Goal: Task Accomplishment & Management: Use online tool/utility

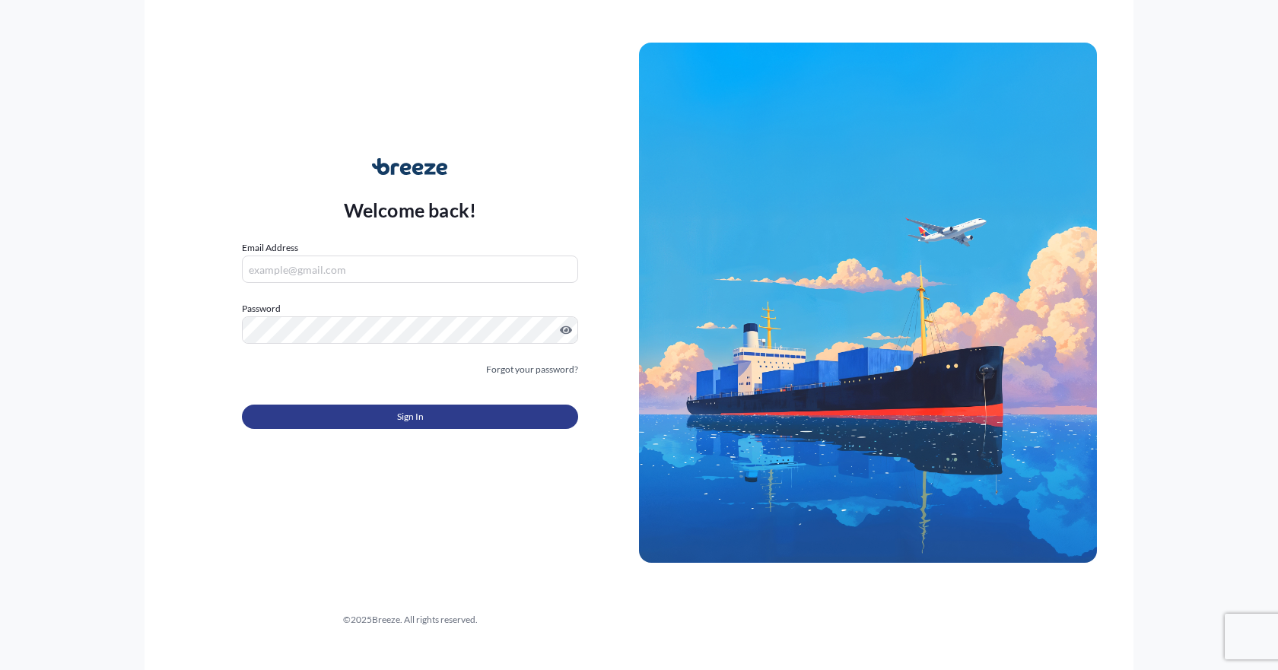
type input "[EMAIL_ADDRESS][DOMAIN_NAME]"
click at [407, 420] on span "Sign In" at bounding box center [410, 416] width 27 height 15
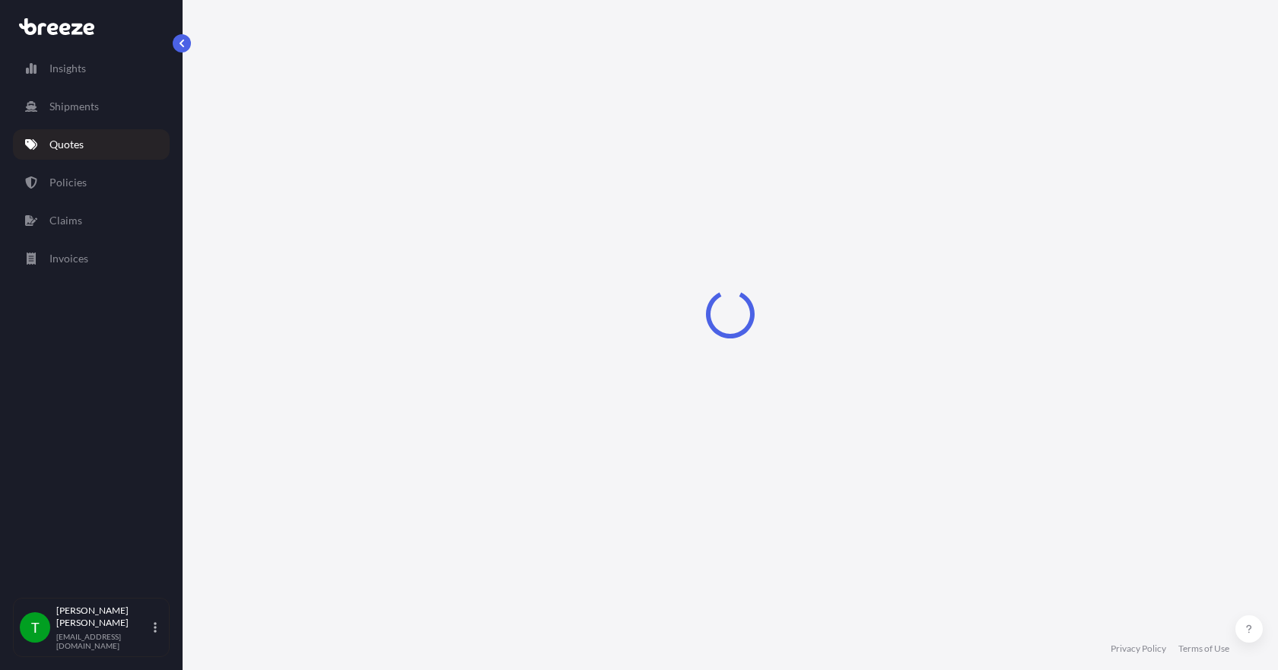
select select "Sea"
select select "1"
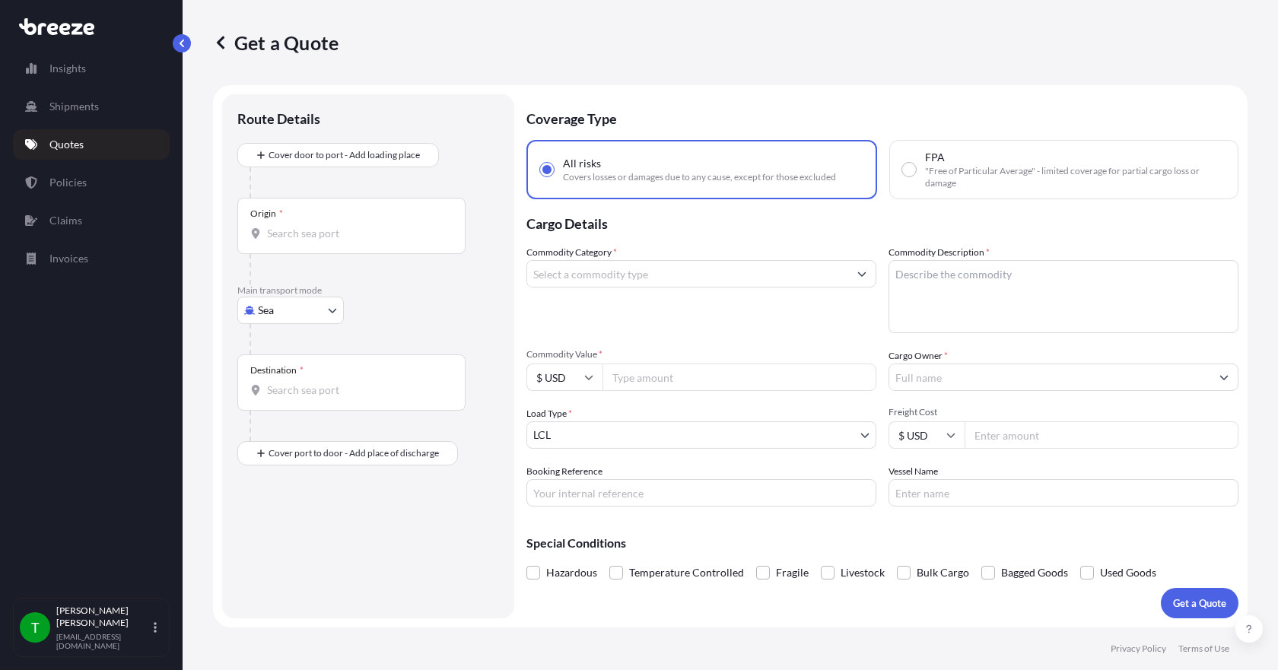
click at [281, 313] on body "Insights Shipments Quotes Policies Claims Invoices T [PERSON_NAME] [EMAIL_ADDRE…" at bounding box center [639, 335] width 1278 height 670
click at [274, 405] on span "Road" at bounding box center [278, 404] width 24 height 15
select select "Road"
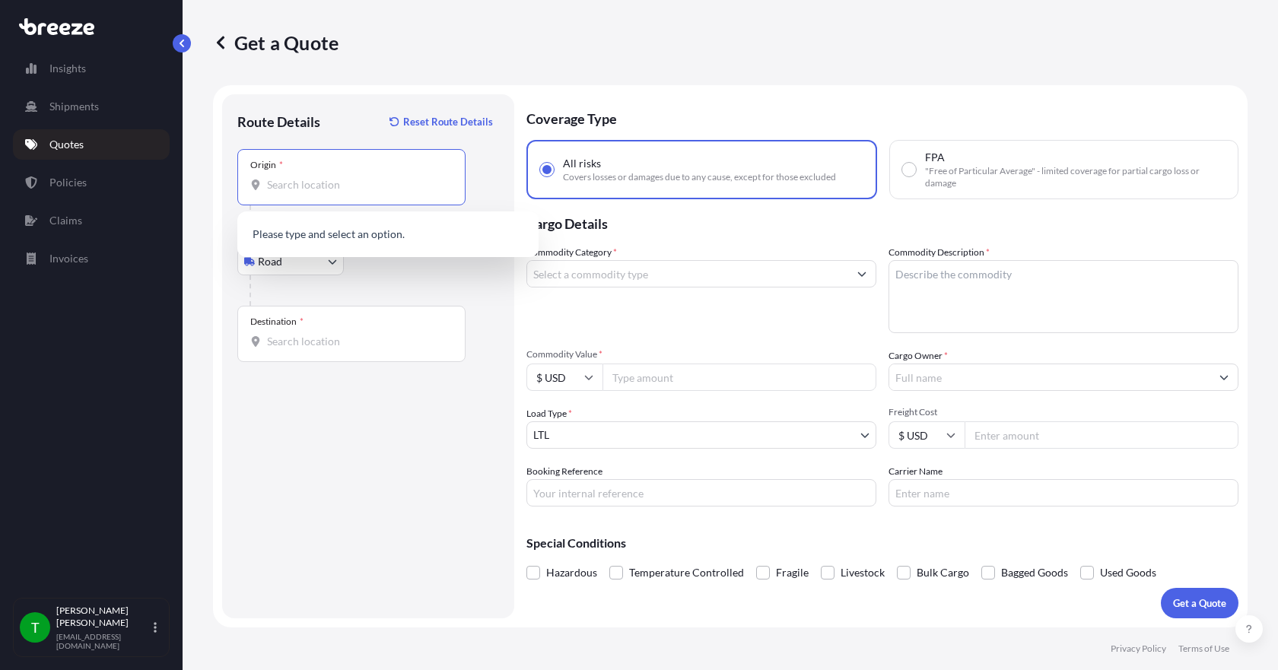
click at [294, 191] on input "Origin *" at bounding box center [357, 184] width 180 height 15
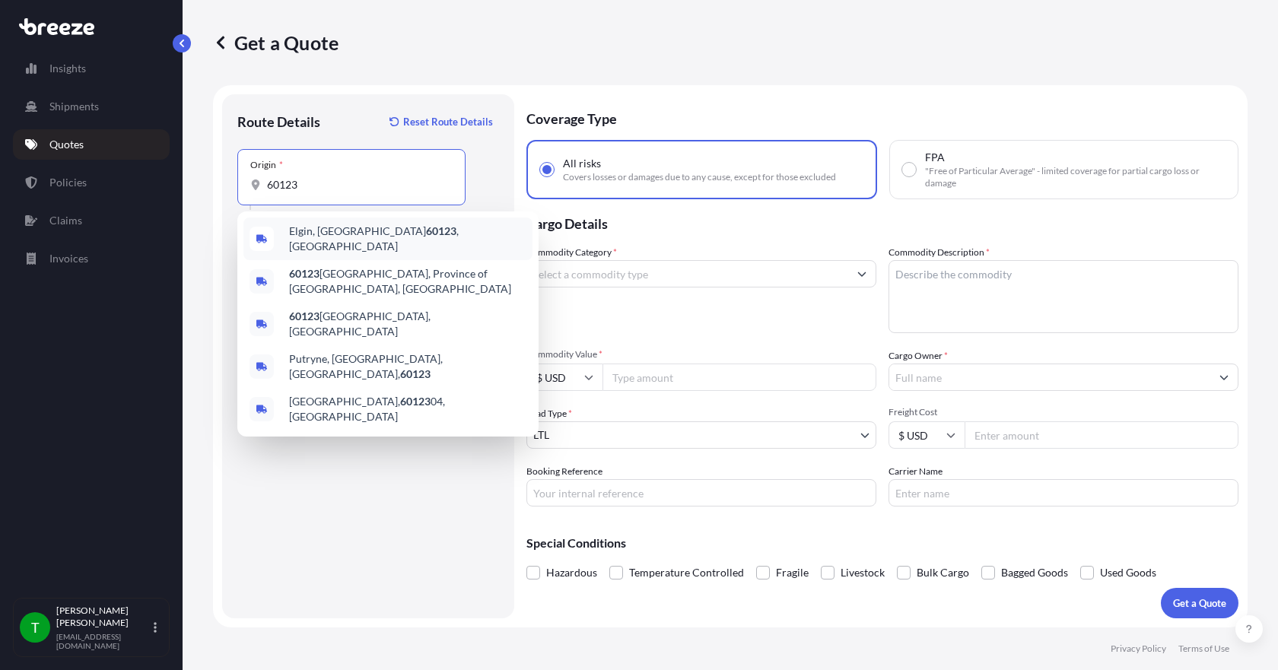
click at [323, 238] on span "Elgin, IL 60123 , [GEOGRAPHIC_DATA]" at bounding box center [407, 239] width 237 height 30
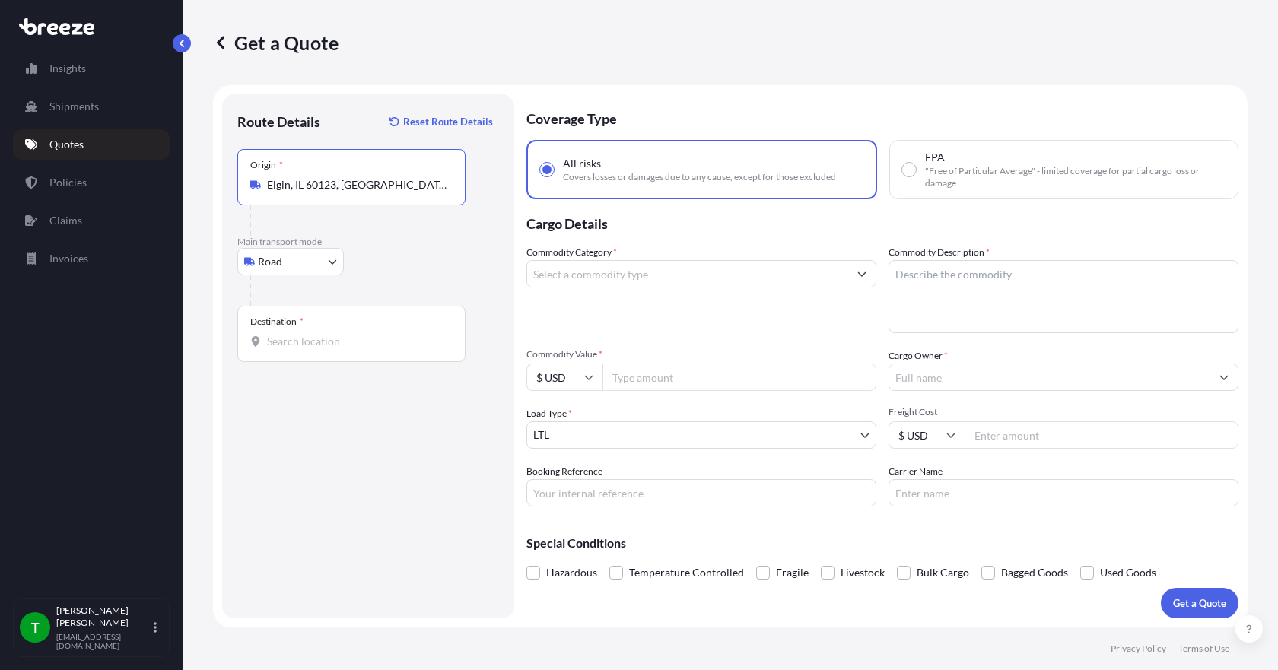
type input "Elgin, IL 60123, [GEOGRAPHIC_DATA]"
click at [294, 340] on input "Destination *" at bounding box center [357, 341] width 180 height 15
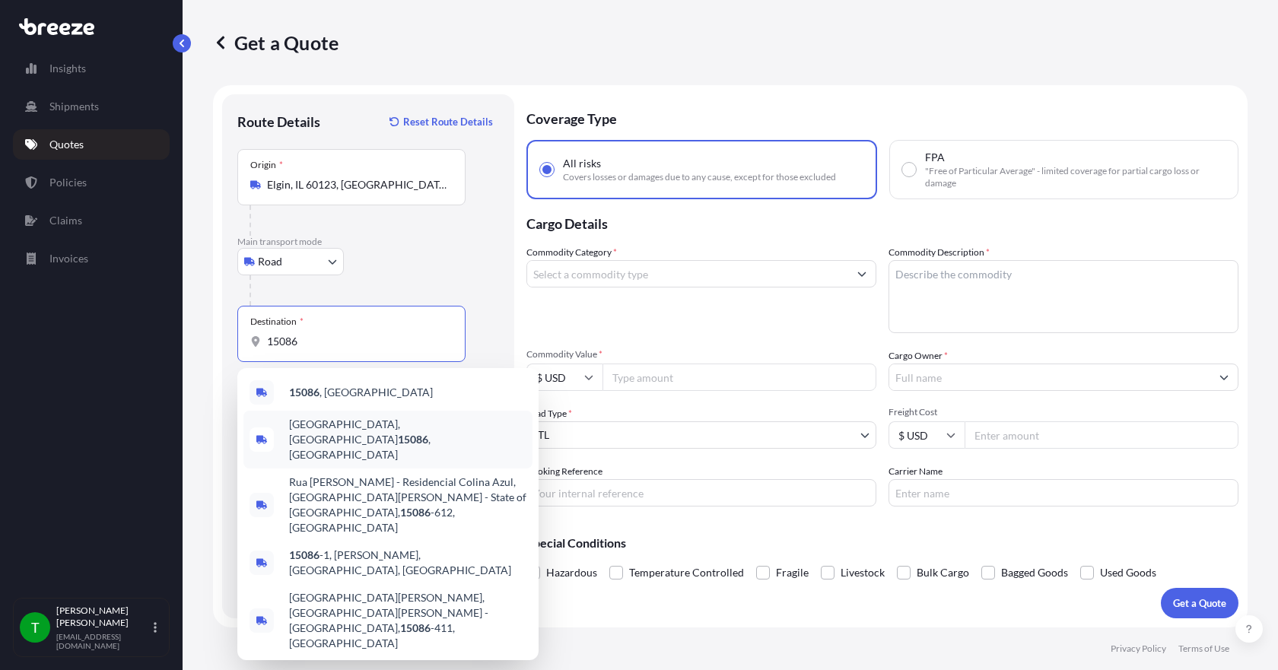
click at [329, 430] on span "[GEOGRAPHIC_DATA], [GEOGRAPHIC_DATA] , [GEOGRAPHIC_DATA]" at bounding box center [407, 440] width 237 height 46
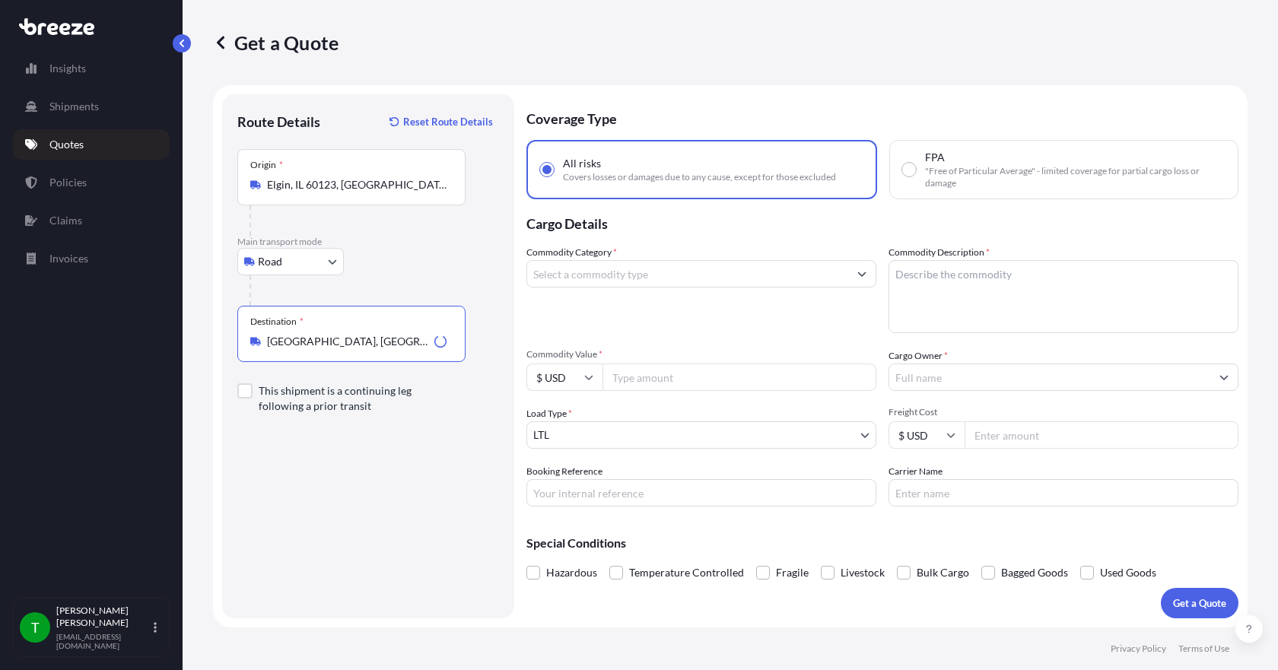
type input "[GEOGRAPHIC_DATA], [GEOGRAPHIC_DATA], [GEOGRAPHIC_DATA]"
click at [603, 279] on input "Commodity Category *" at bounding box center [687, 273] width 321 height 27
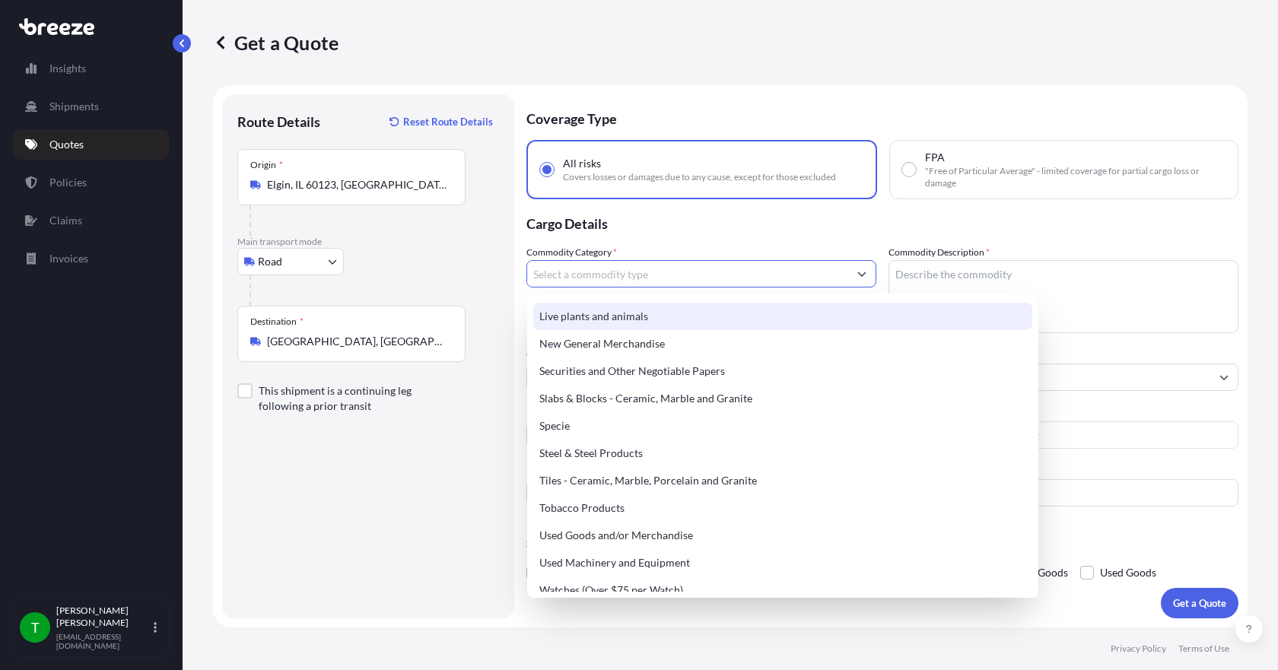
scroll to position [639, 0]
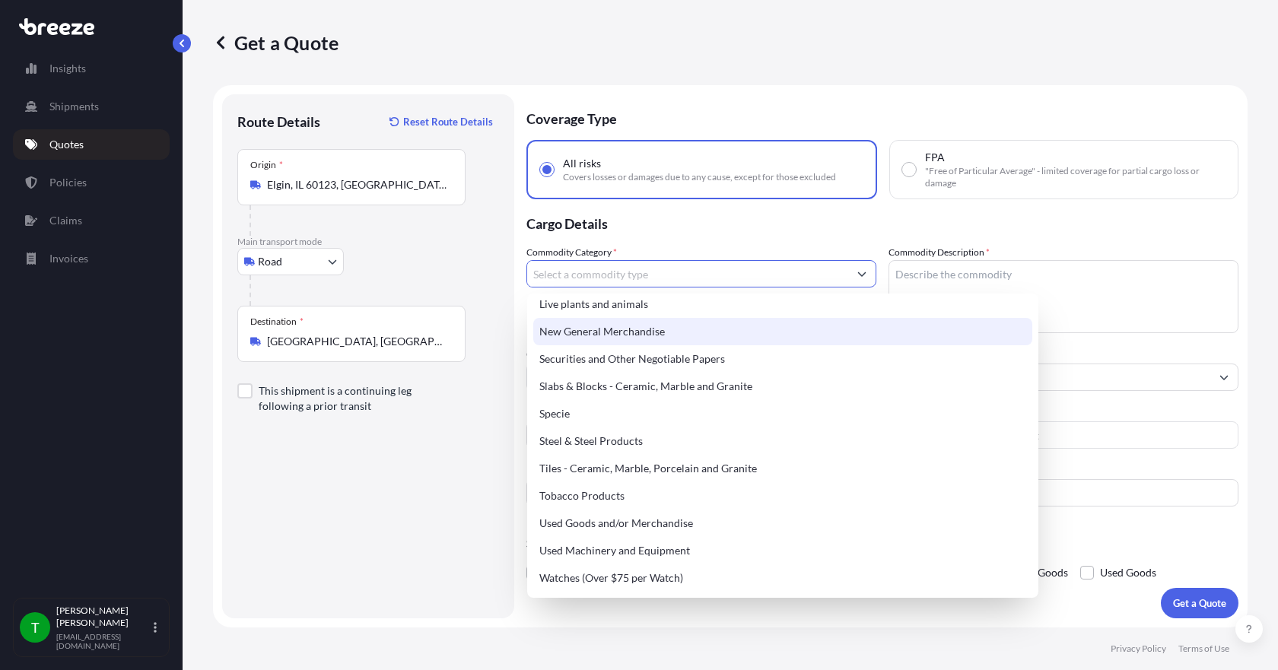
click at [646, 340] on div "New General Merchandise" at bounding box center [782, 331] width 499 height 27
type input "New General Merchandise"
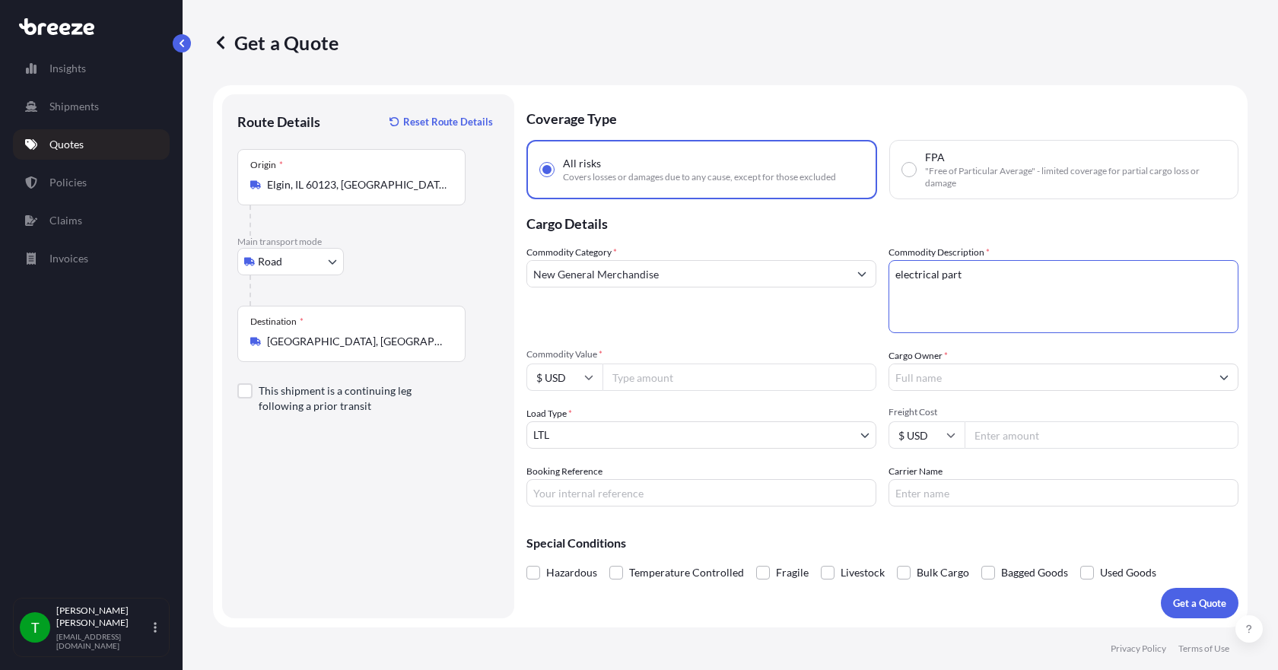
type textarea "electrical part"
type input "3300.00"
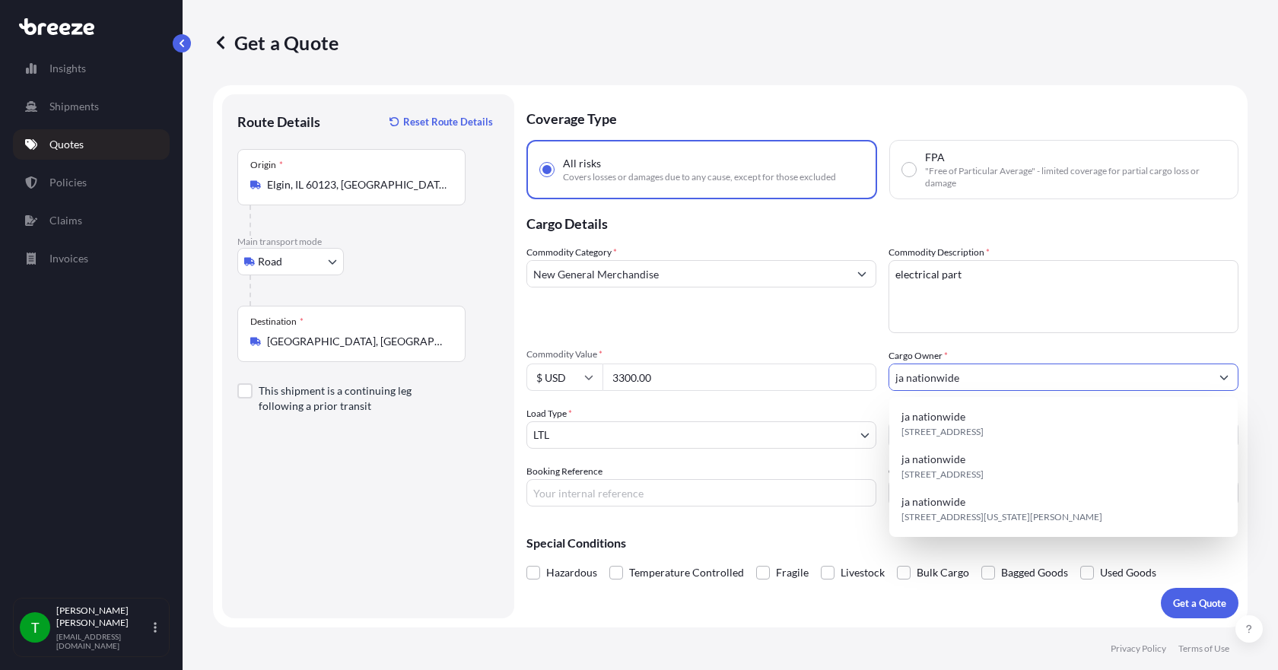
type input "ja nationwide"
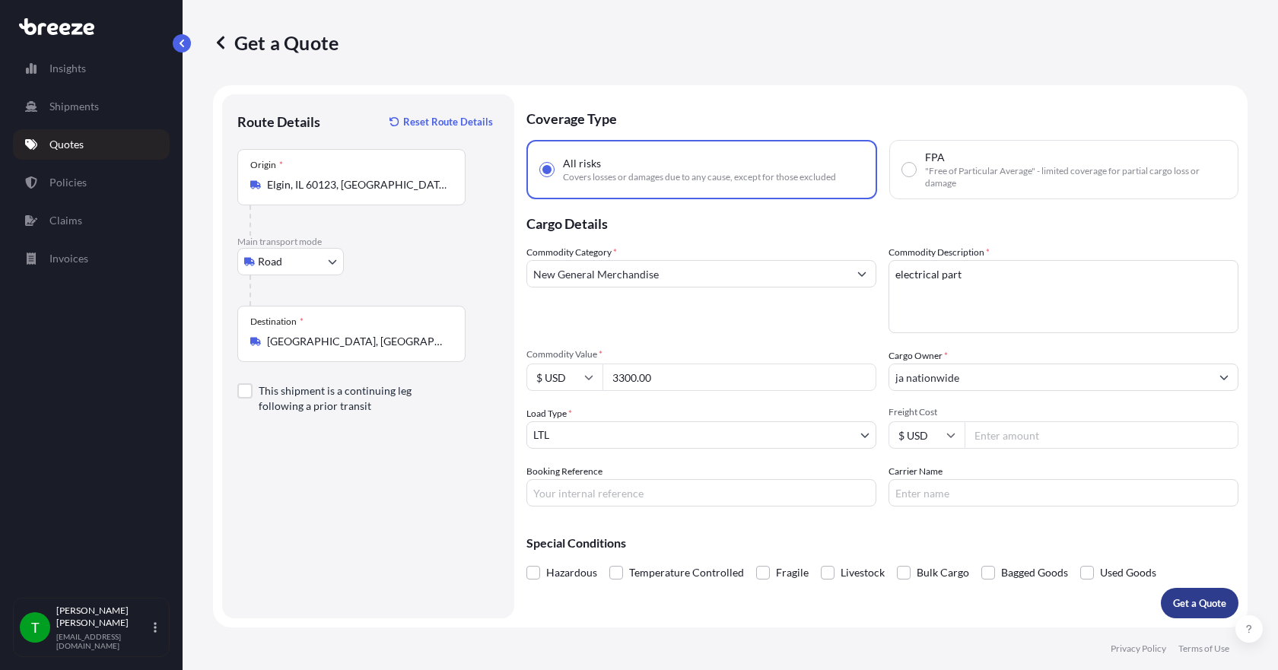
click at [1175, 608] on p "Get a Quote" at bounding box center [1199, 603] width 53 height 15
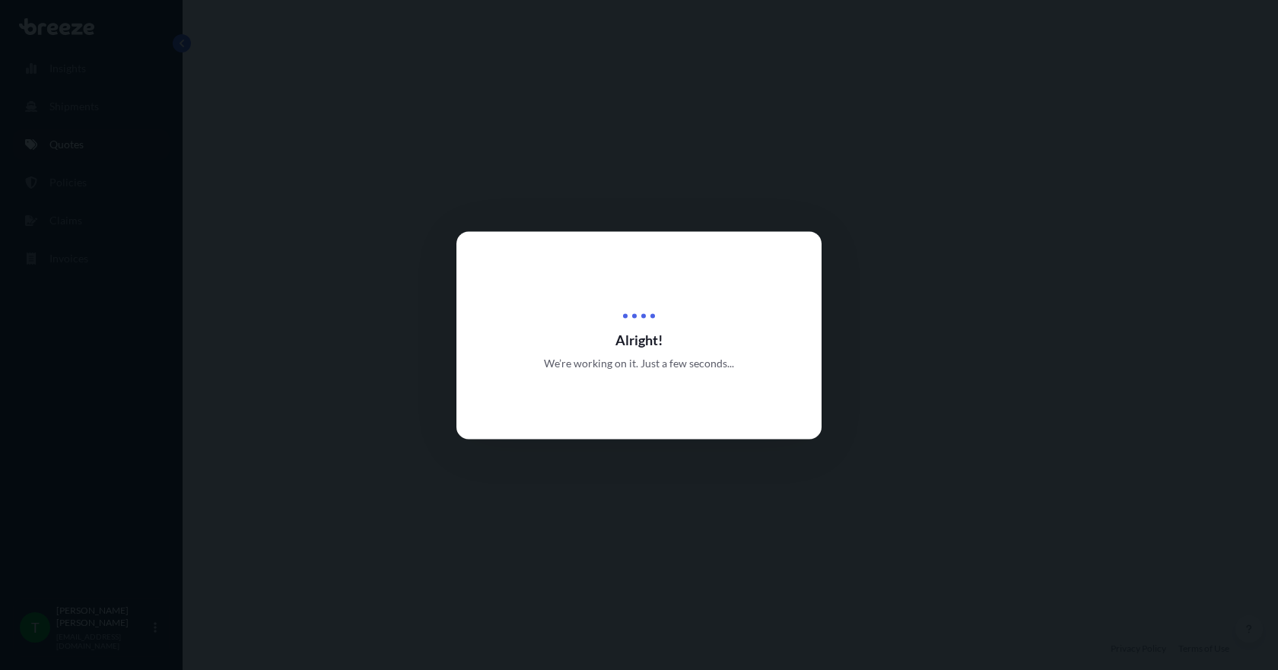
select select "Road"
select select "1"
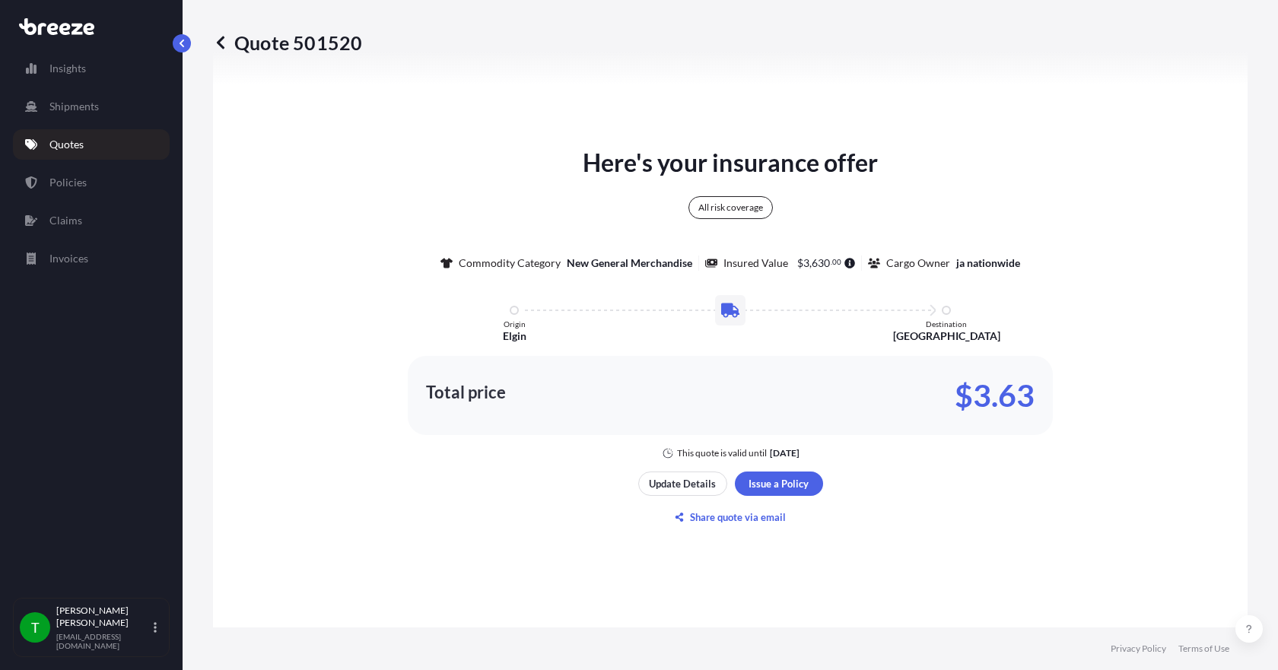
scroll to position [791, 0]
